Goal: Task Accomplishment & Management: Complete application form

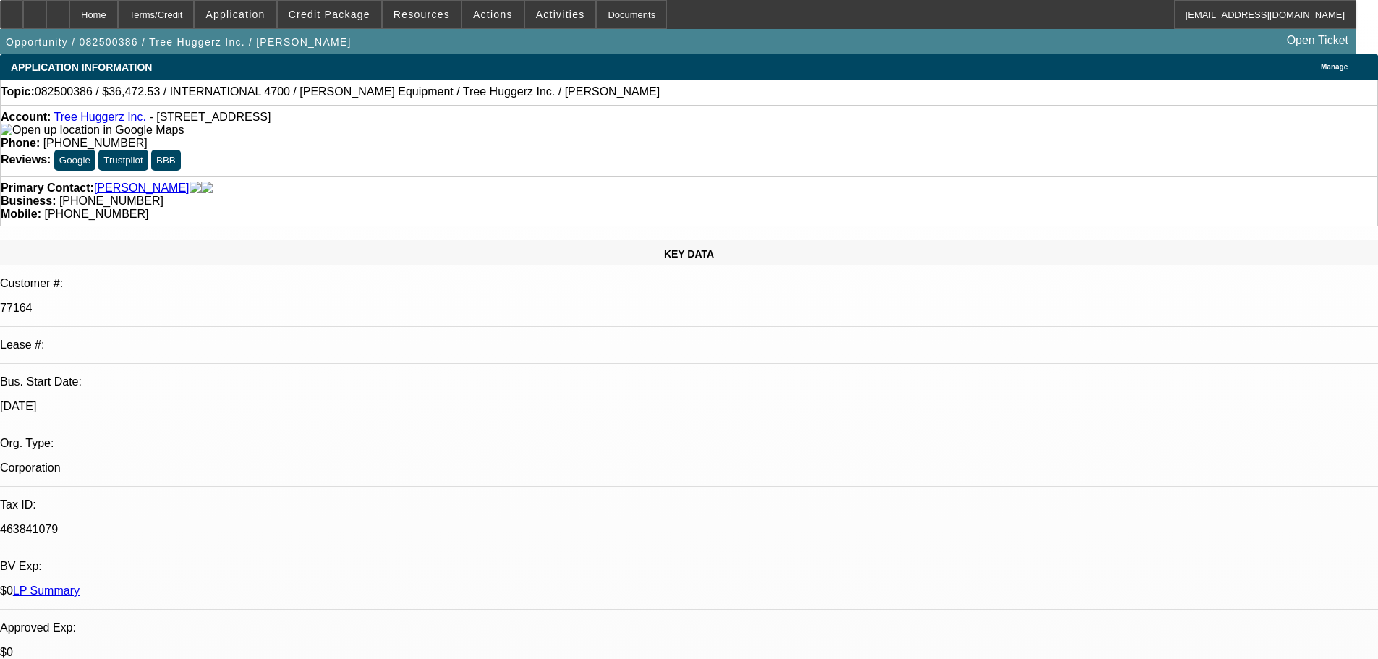
select select "0"
select select "6"
select select "0"
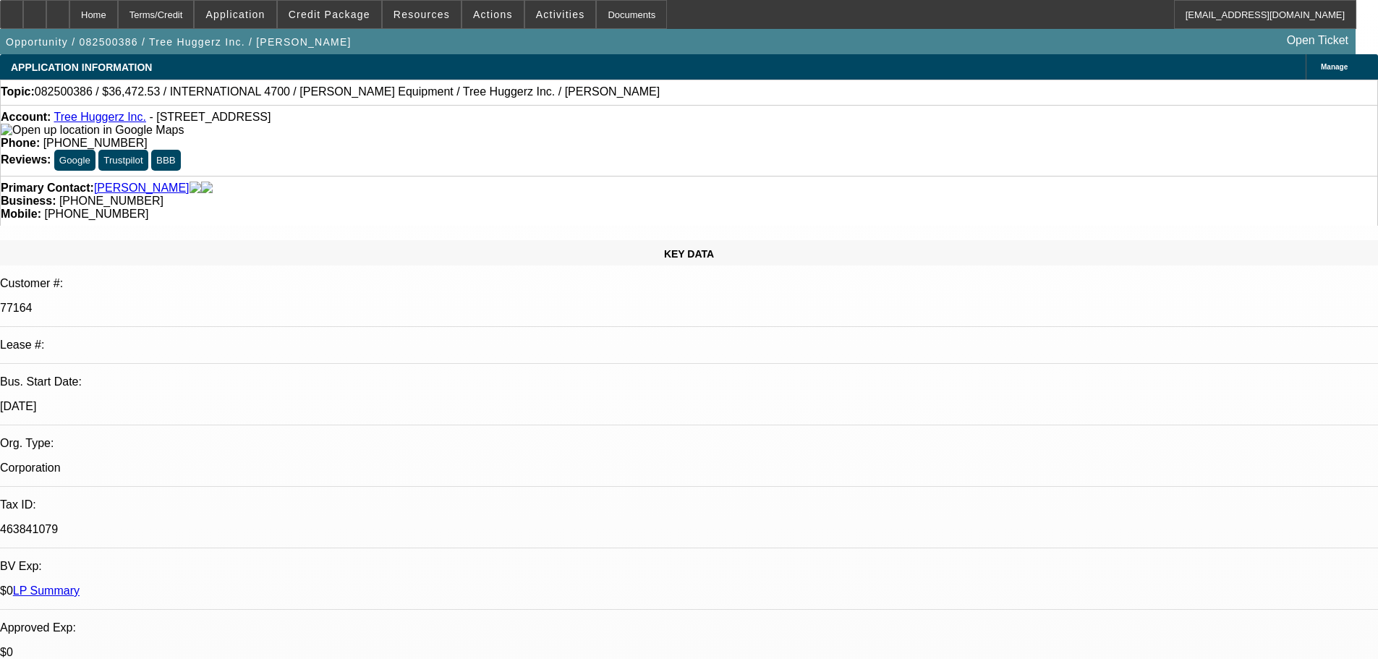
select select "0"
select select "6"
select select "0"
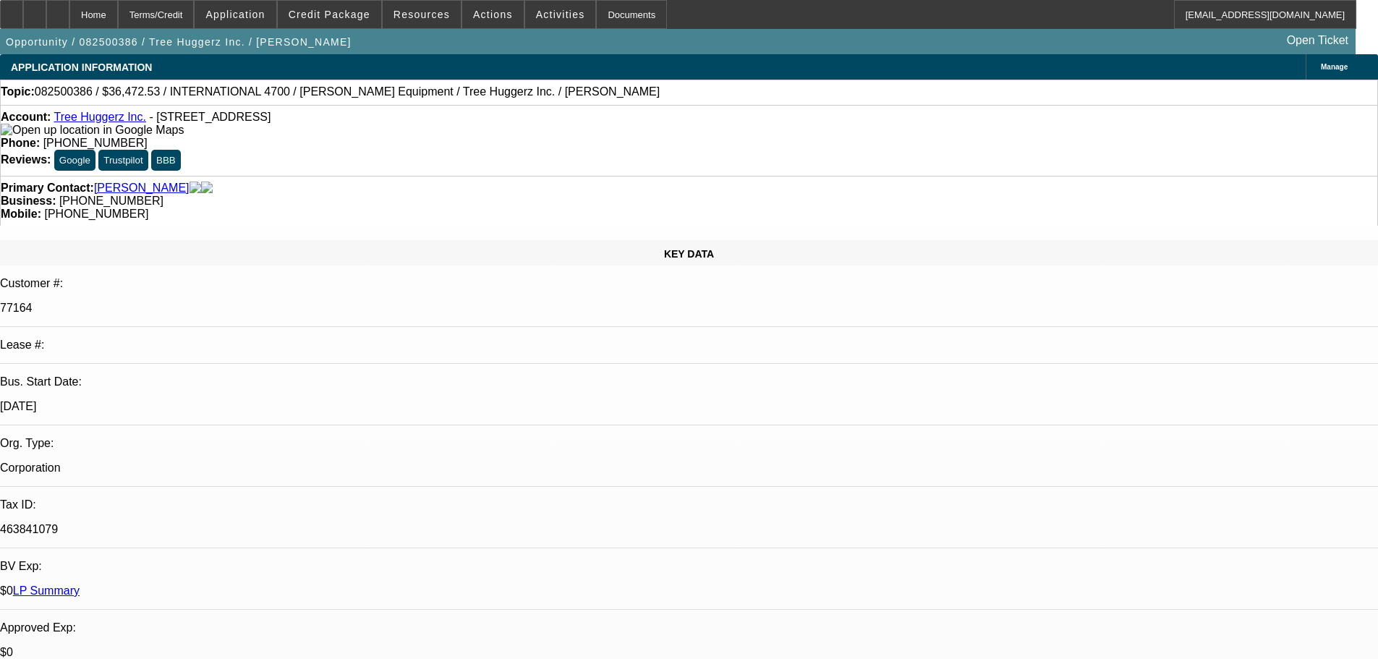
select select "0"
select select "6"
select select "0"
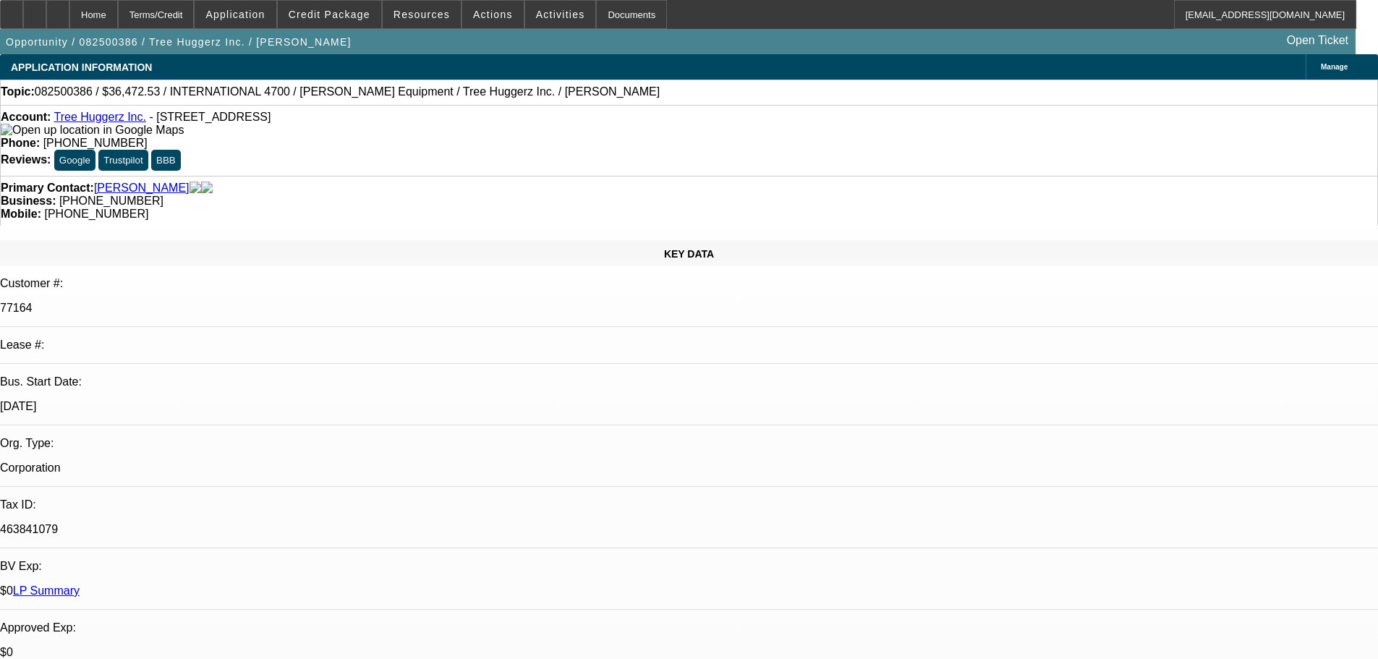
select select "6"
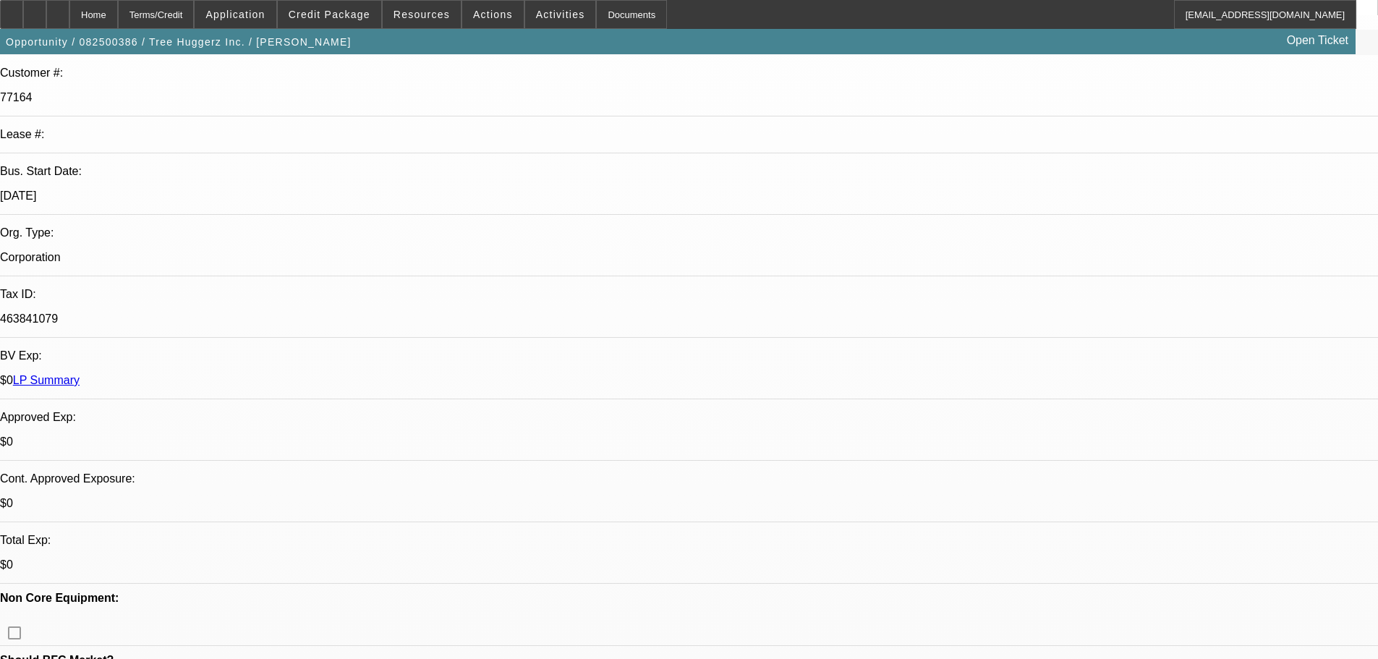
scroll to position [217, 0]
